Goal: Share content: Share content

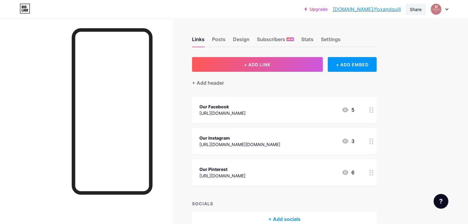
click at [418, 8] on div "Share" at bounding box center [416, 9] width 12 height 6
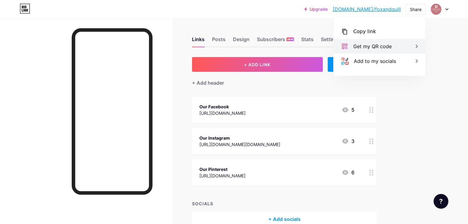
click at [400, 47] on div "Get my QR code" at bounding box center [379, 46] width 92 height 15
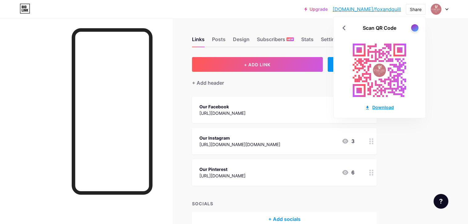
click at [385, 108] on div "Download" at bounding box center [379, 107] width 29 height 6
click at [416, 27] on div at bounding box center [415, 28] width 8 height 8
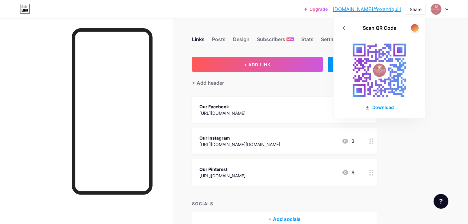
click at [416, 27] on div at bounding box center [415, 28] width 8 height 8
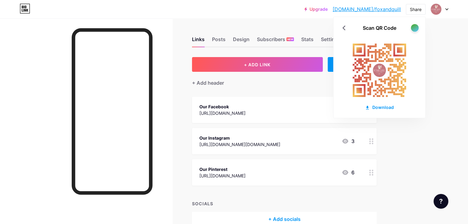
click at [416, 27] on div at bounding box center [415, 28] width 8 height 8
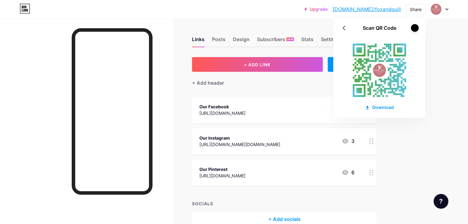
click at [416, 27] on div at bounding box center [415, 28] width 8 height 8
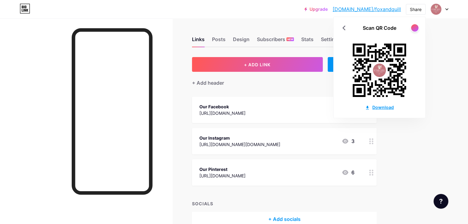
click at [384, 106] on div "Download" at bounding box center [379, 107] width 29 height 6
click at [416, 26] on div at bounding box center [415, 28] width 8 height 8
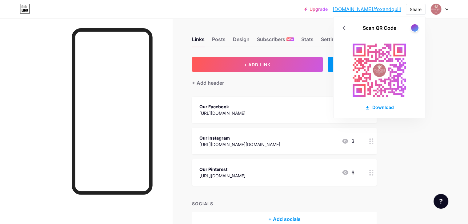
click at [420, 27] on div "Scan QR Code" at bounding box center [379, 27] width 92 height 7
